Goal: Information Seeking & Learning: Learn about a topic

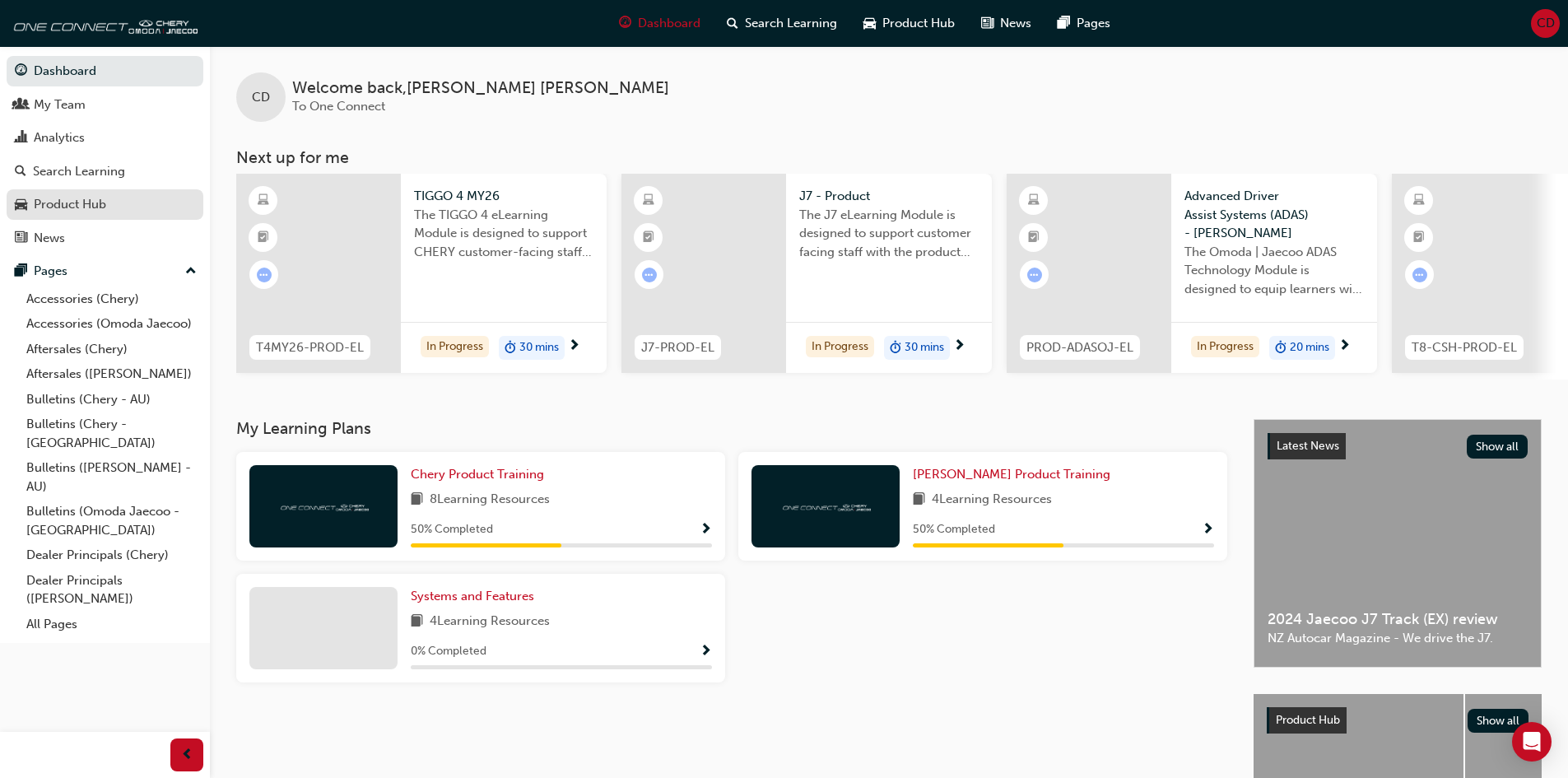
click at [83, 197] on div "Product Hub" at bounding box center [70, 204] width 72 height 19
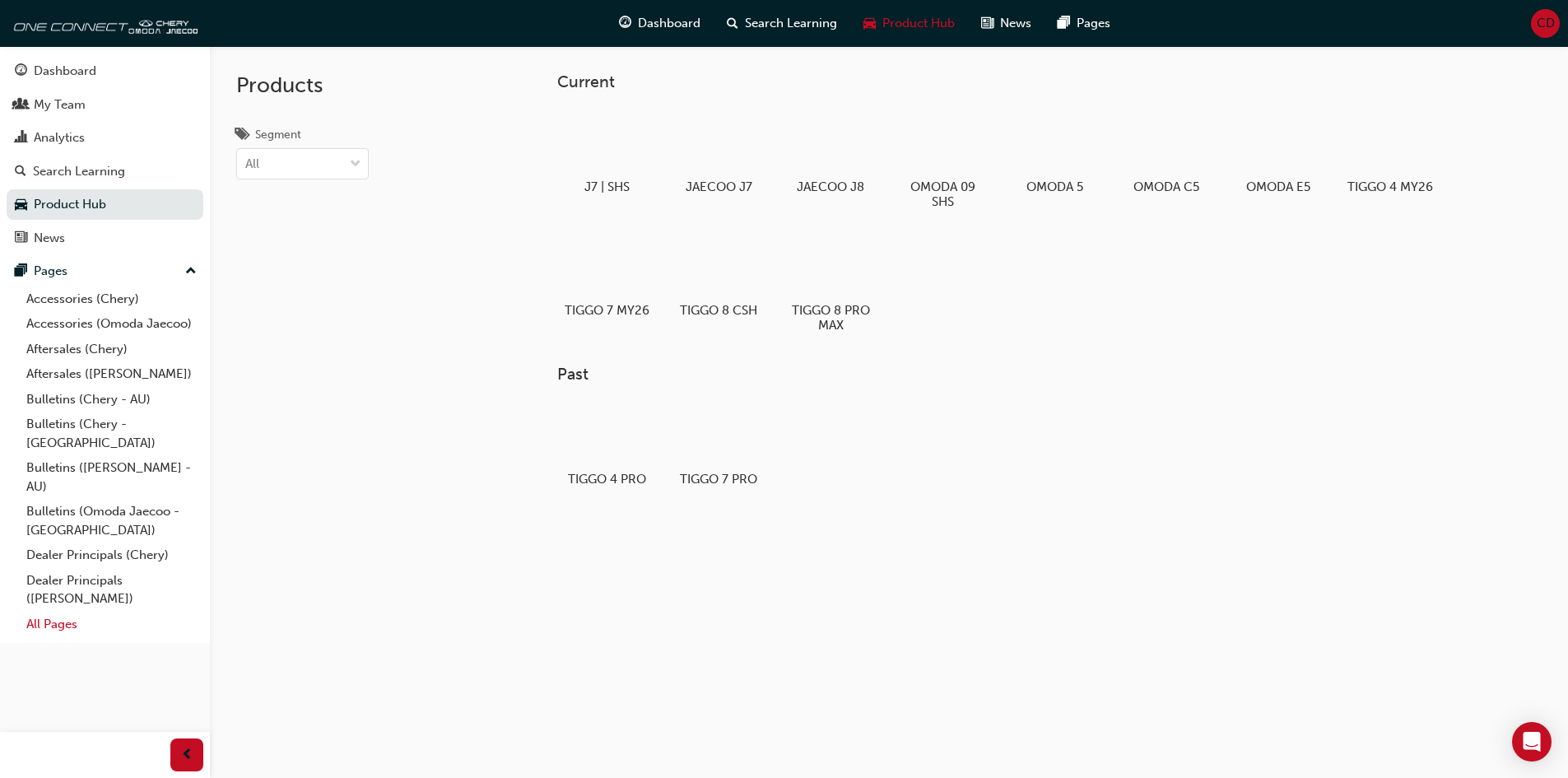
click at [60, 612] on link "All Pages" at bounding box center [112, 624] width 184 height 25
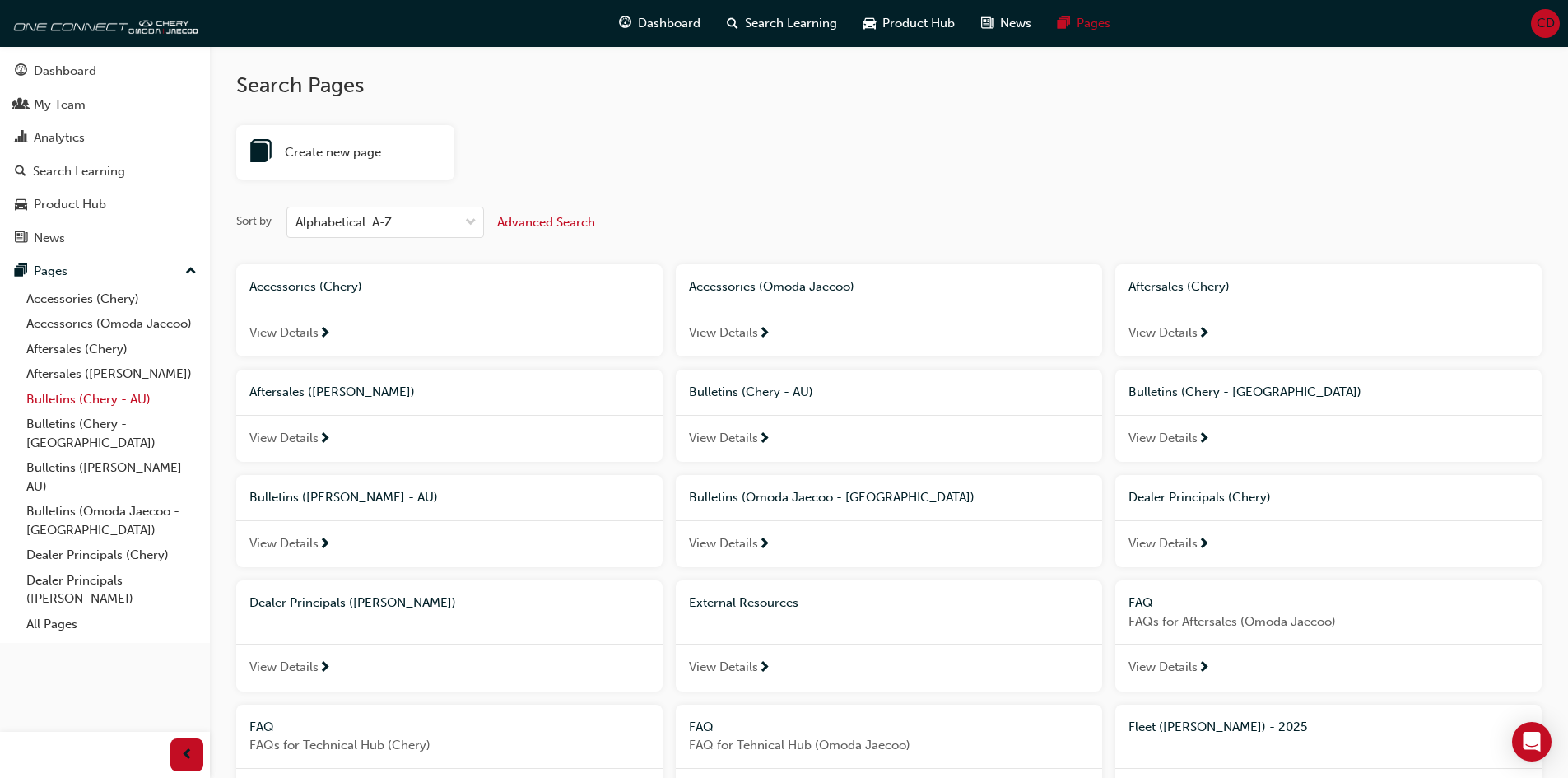
click at [65, 399] on link "Bulletins (Chery - AU)" at bounding box center [112, 399] width 184 height 25
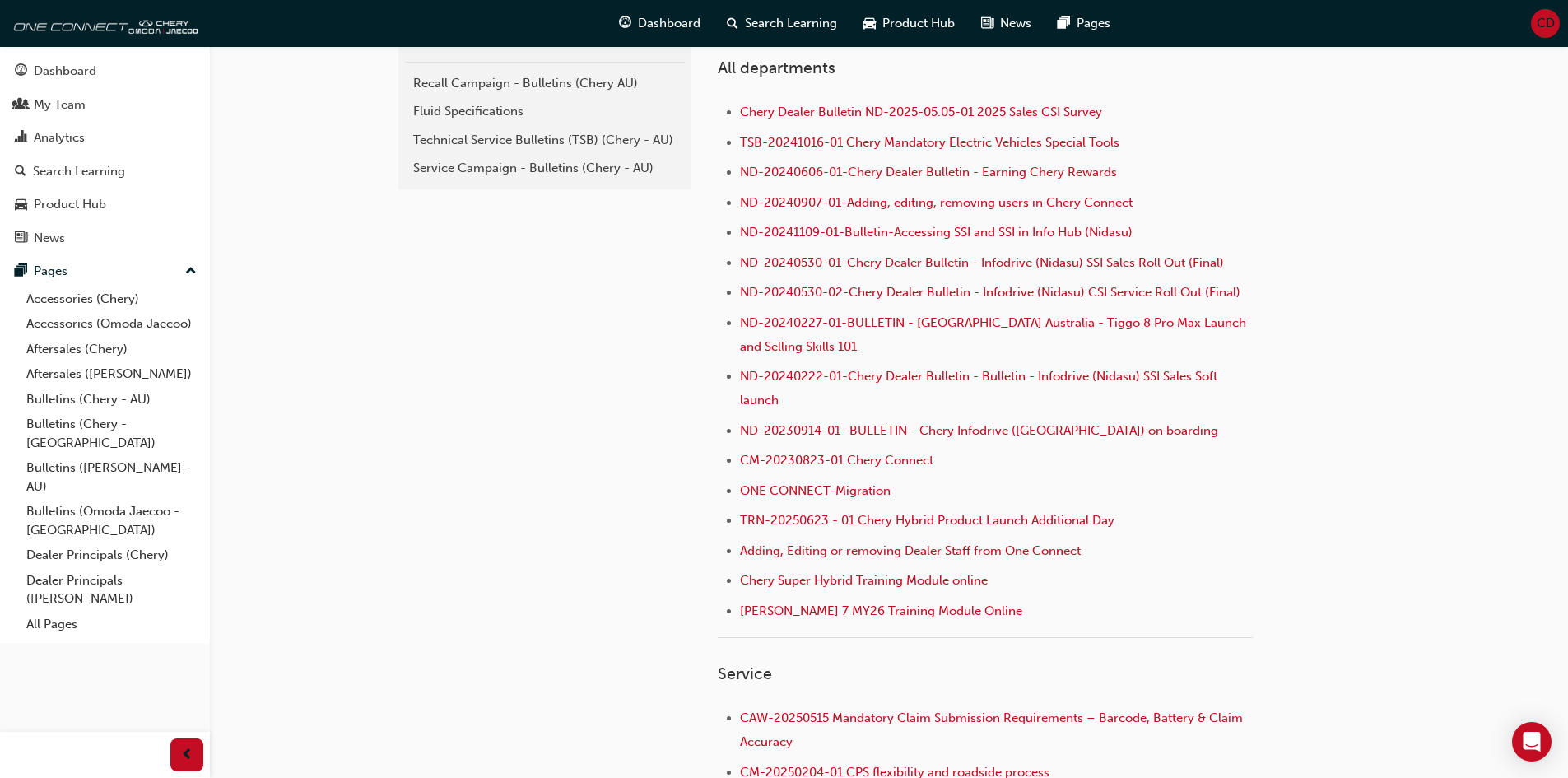
scroll to position [329, 0]
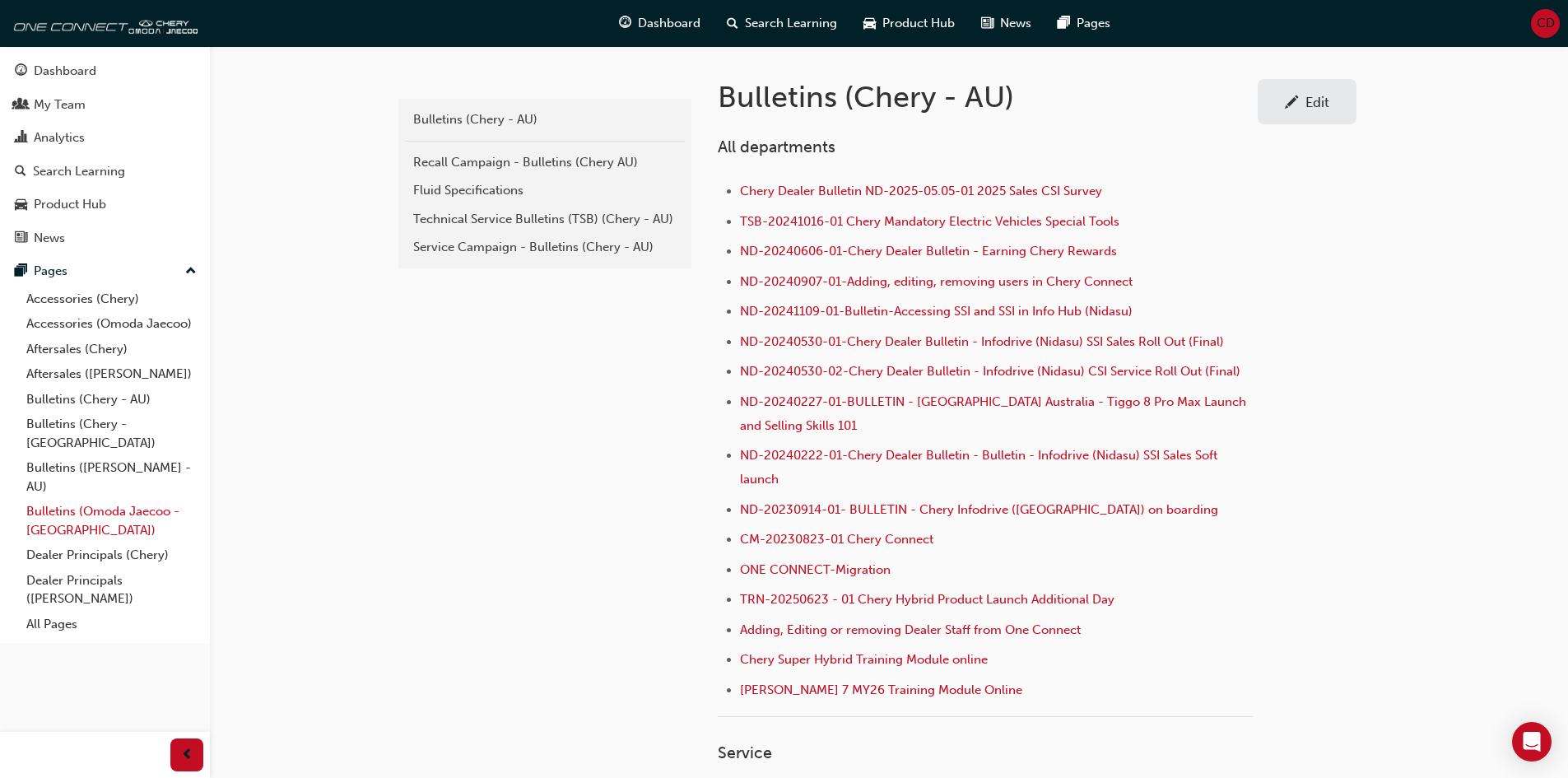
click at [91, 499] on link "Bulletins (Omoda Jaecoo - [GEOGRAPHIC_DATA])" at bounding box center [112, 520] width 184 height 44
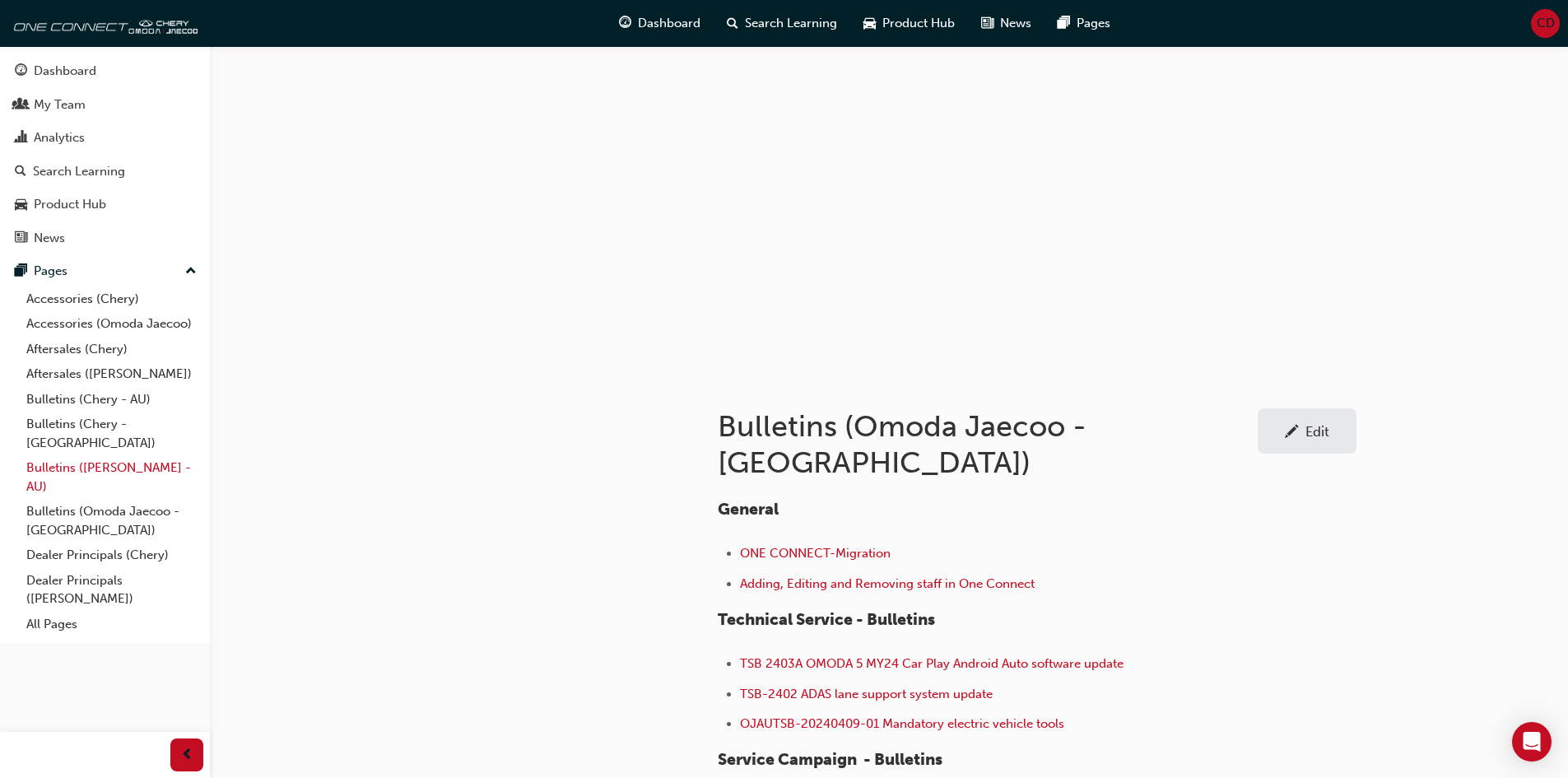
click at [87, 455] on link "Bulletins ([PERSON_NAME] - AU)" at bounding box center [112, 477] width 184 height 44
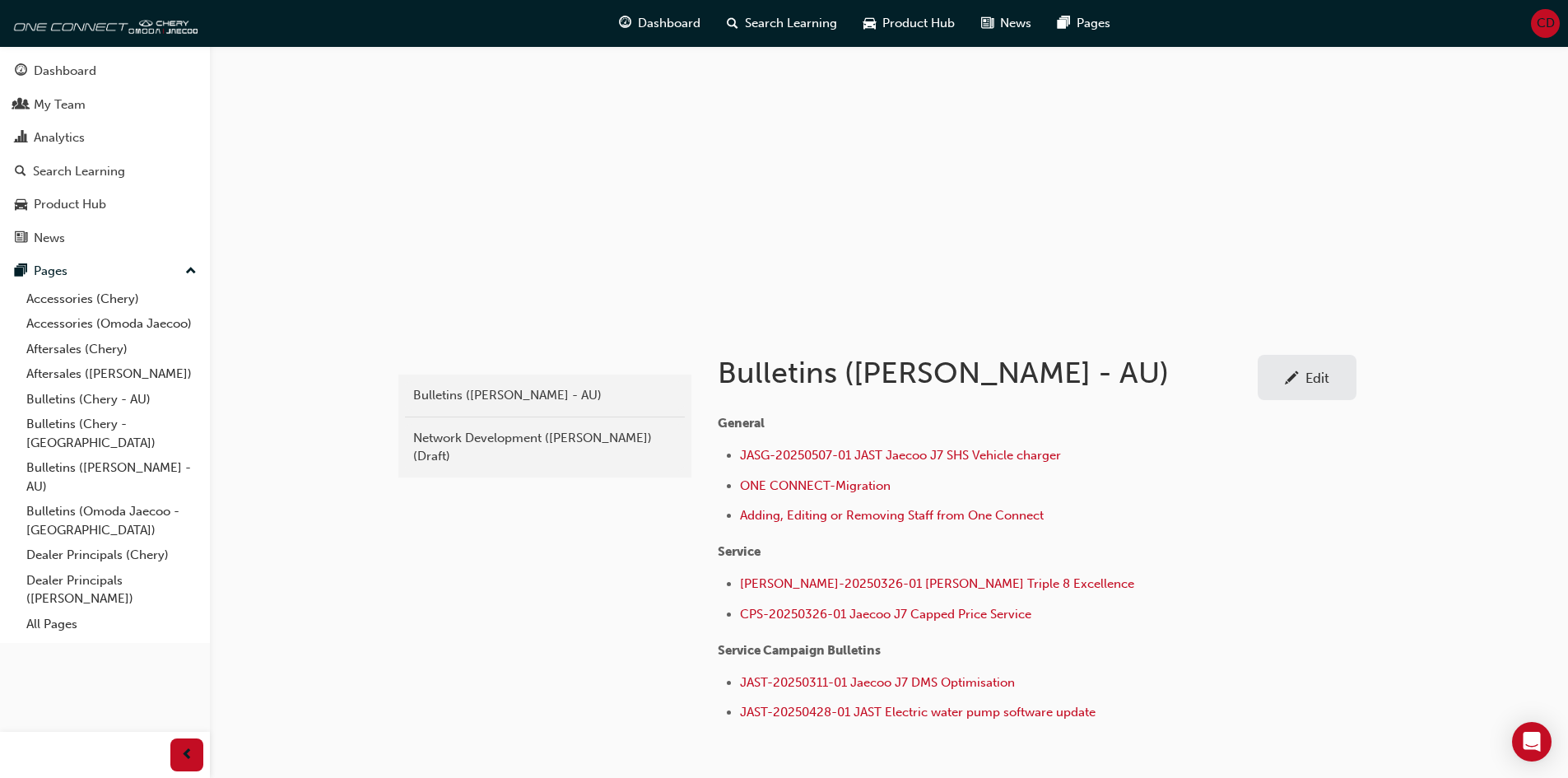
scroll to position [82, 0]
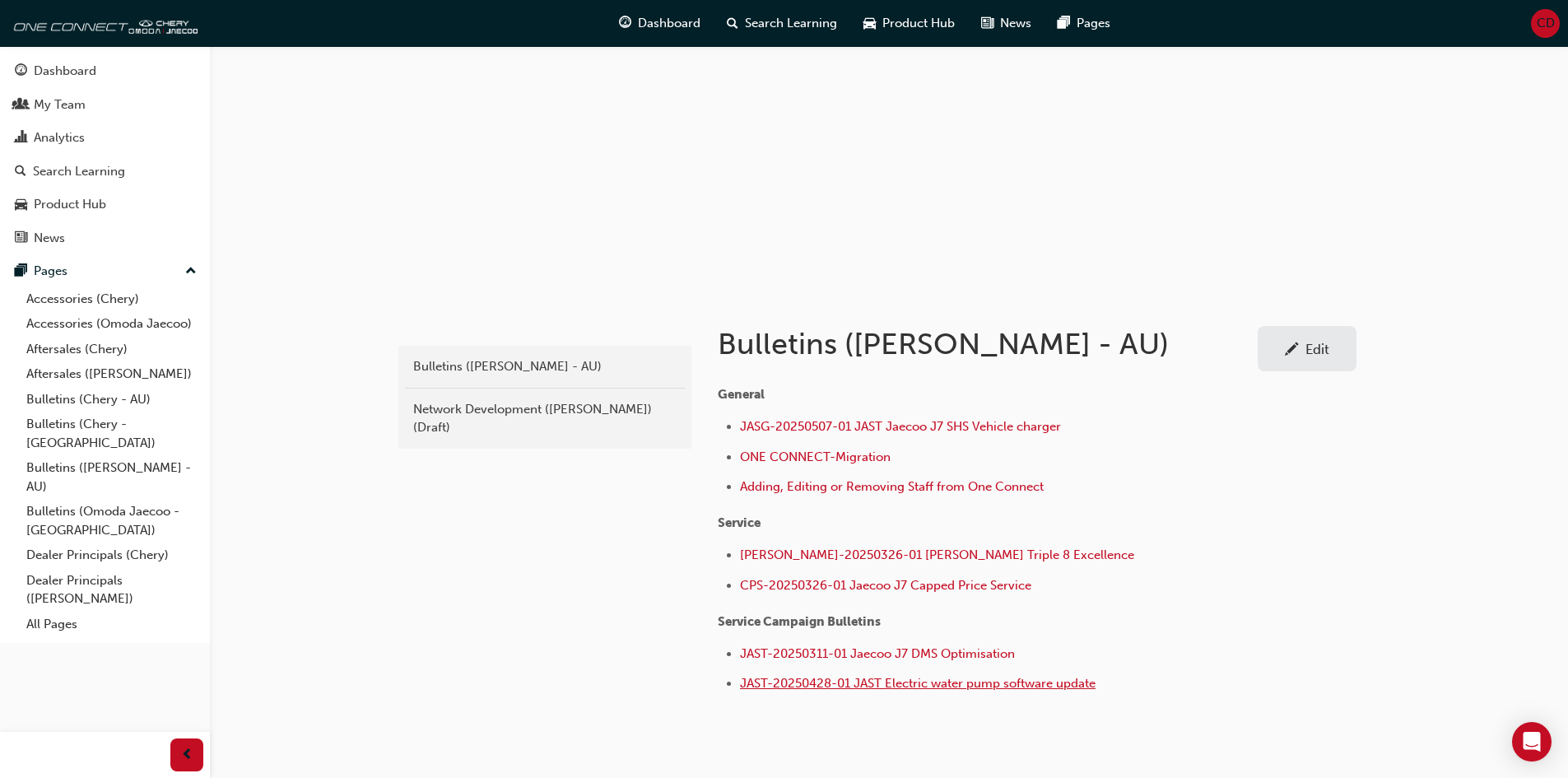
click at [941, 685] on span "JAST-20250428-01 JAST Electric water pump software update" at bounding box center [918, 683] width 356 height 15
